Goal: Transaction & Acquisition: Book appointment/travel/reservation

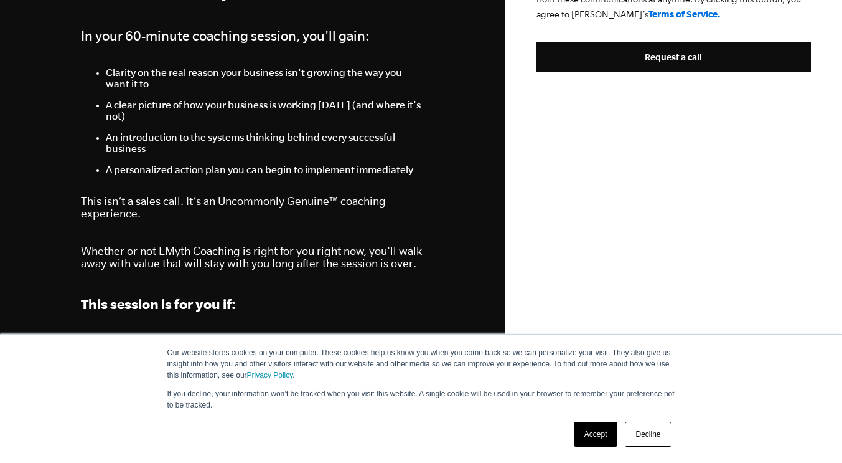
scroll to position [781, 0]
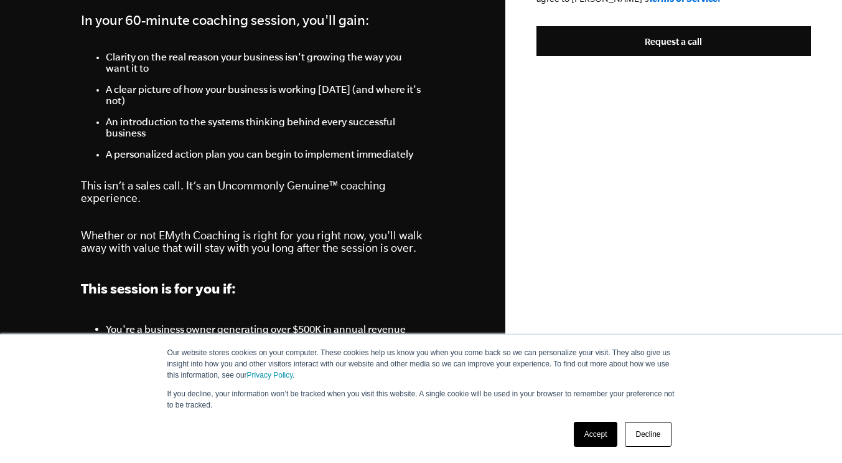
click at [104, 69] on ul "Clarity on the real reason your business isn't growing the way you want it to A…" at bounding box center [253, 105] width 344 height 108
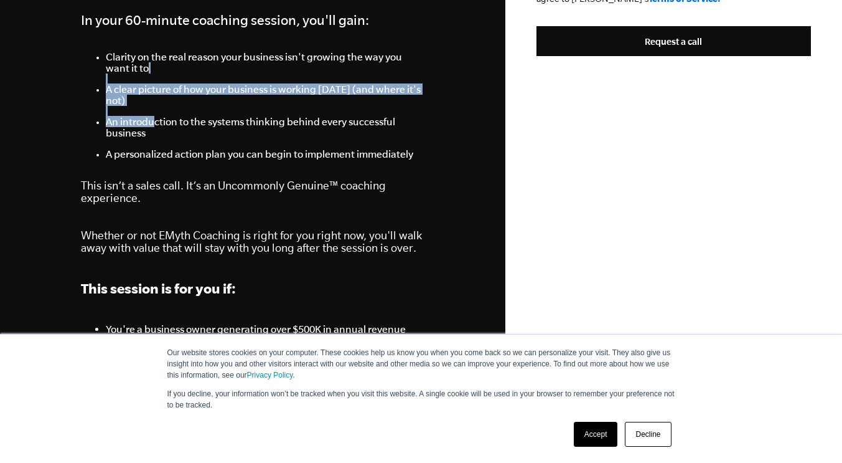
drag, startPoint x: 103, startPoint y: 81, endPoint x: 155, endPoint y: 126, distance: 69.3
click at [155, 126] on ul "Clarity on the real reason your business isn't growing the way you want it to A…" at bounding box center [253, 105] width 344 height 108
click at [179, 113] on li "A clear picture of how your business is working [DATE] (and where it's not)" at bounding box center [265, 99] width 319 height 32
drag, startPoint x: 141, startPoint y: 110, endPoint x: 125, endPoint y: 129, distance: 25.2
click at [70, 14] on div "Call Us: [PHONE_NUMBER] Your Business Isn’t Broken, But the Way You’re Working …" at bounding box center [253, 461] width 374 height 2485
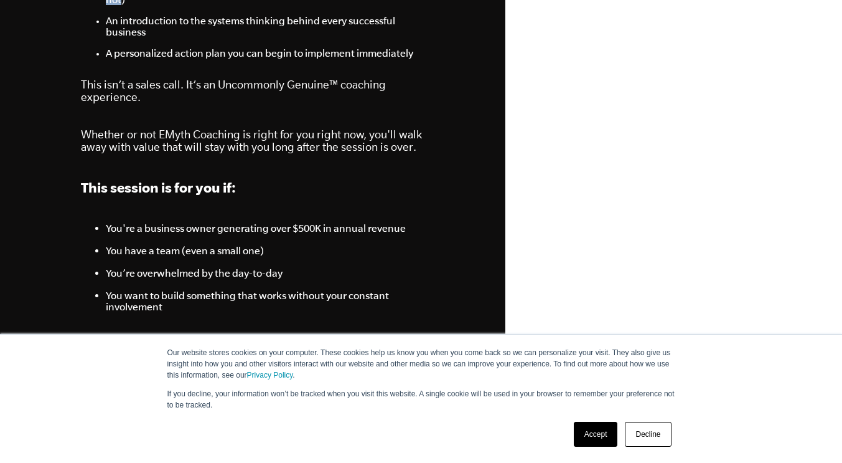
scroll to position [979, 0]
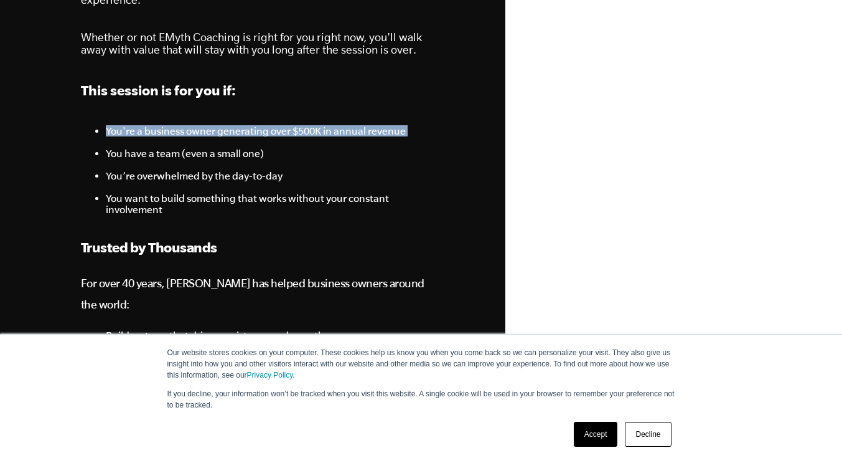
drag, startPoint x: 95, startPoint y: 138, endPoint x: 190, endPoint y: 153, distance: 95.8
click at [190, 153] on ul "You're a business owner generating over $500K in annual revenue You have a team…" at bounding box center [253, 170] width 344 height 90
click at [412, 170] on li "You have a team (even a small one)" at bounding box center [265, 159] width 319 height 22
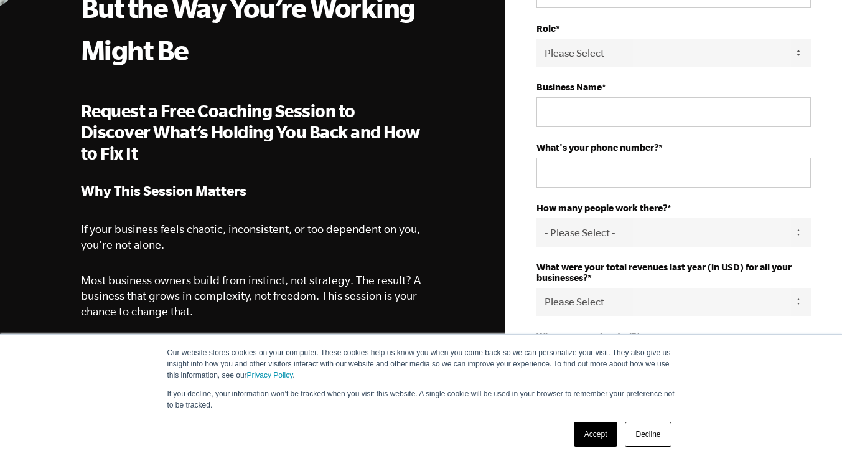
scroll to position [47, 0]
